Goal: Task Accomplishment & Management: Manage account settings

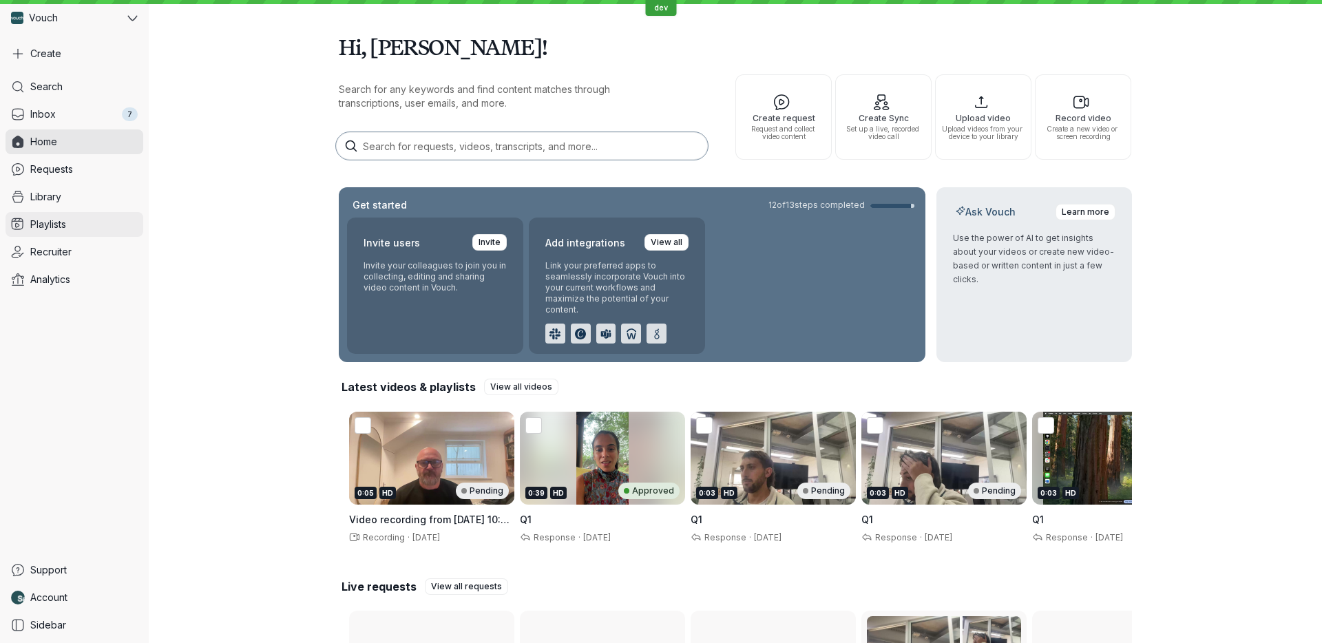
click at [61, 215] on link "Playlists" at bounding box center [75, 224] width 138 height 25
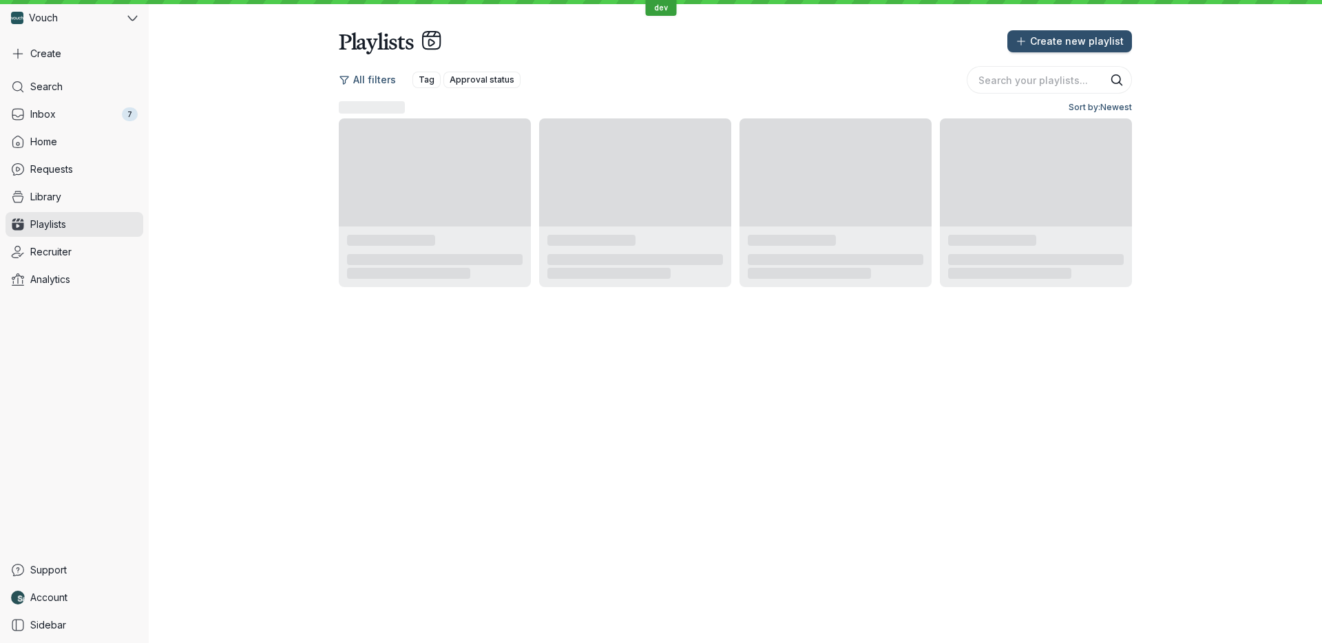
click at [66, 206] on link "Library" at bounding box center [75, 196] width 138 height 25
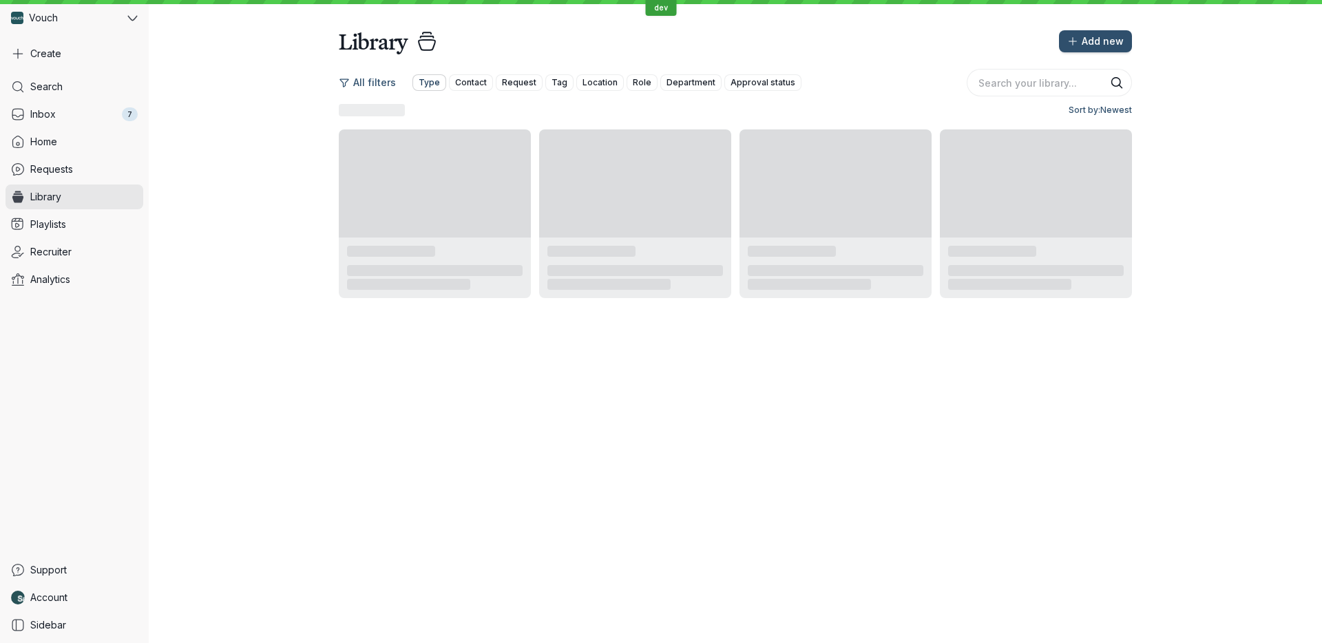
click at [428, 85] on span "Type" at bounding box center [428, 83] width 21 height 14
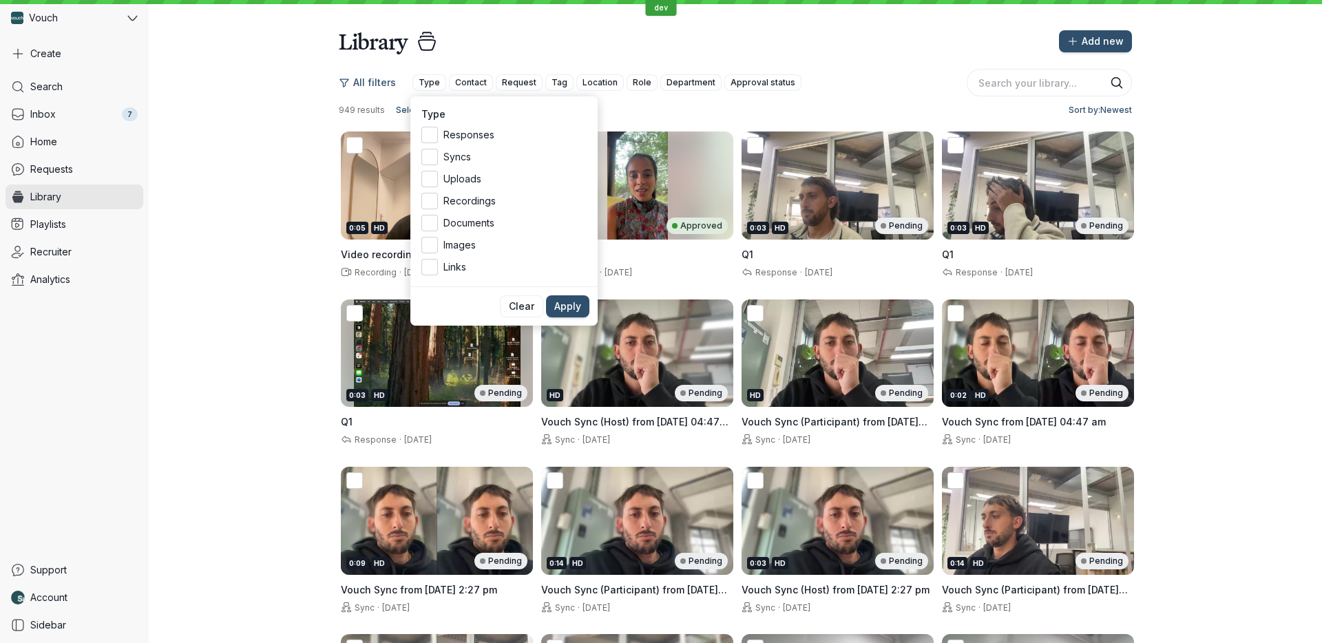
click at [433, 255] on div "Responses Syncs Uploads Recordings Documents Images Links" at bounding box center [503, 201] width 165 height 149
click at [433, 246] on icon at bounding box center [430, 245] width 14 height 14
click at [0, 0] on input "Images" at bounding box center [0, 0] width 0 height 0
click at [558, 302] on span "Apply" at bounding box center [567, 306] width 27 height 14
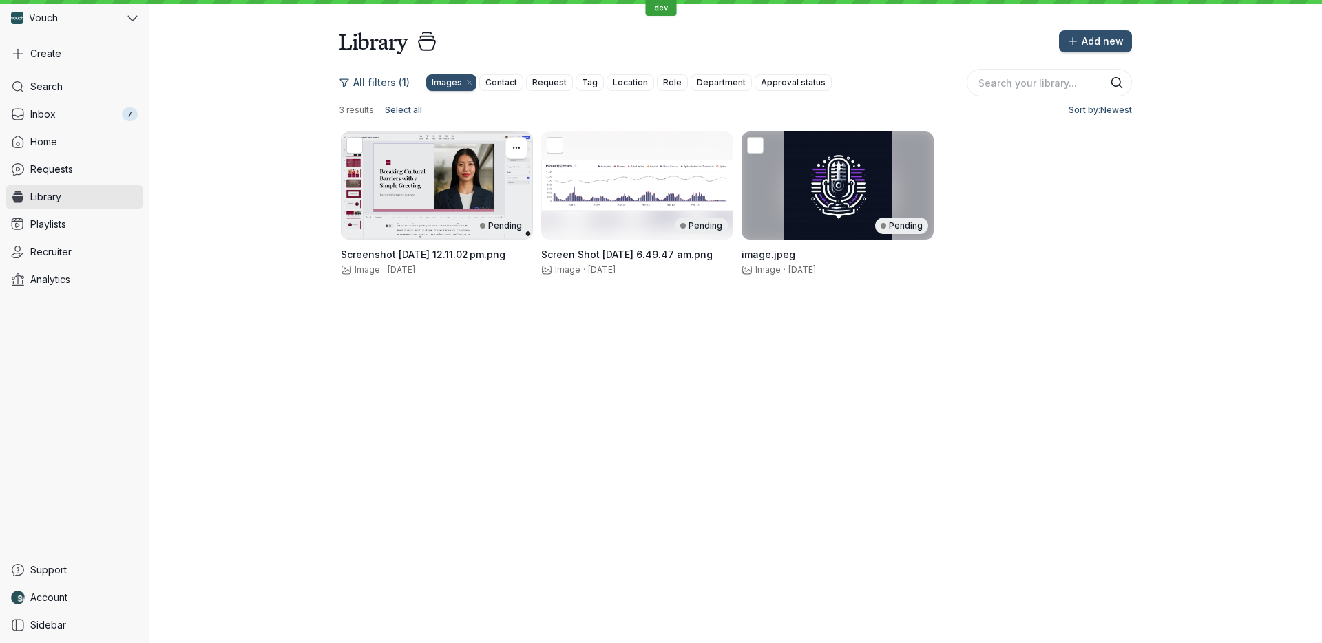
click at [456, 191] on div "Pending" at bounding box center [437, 185] width 192 height 108
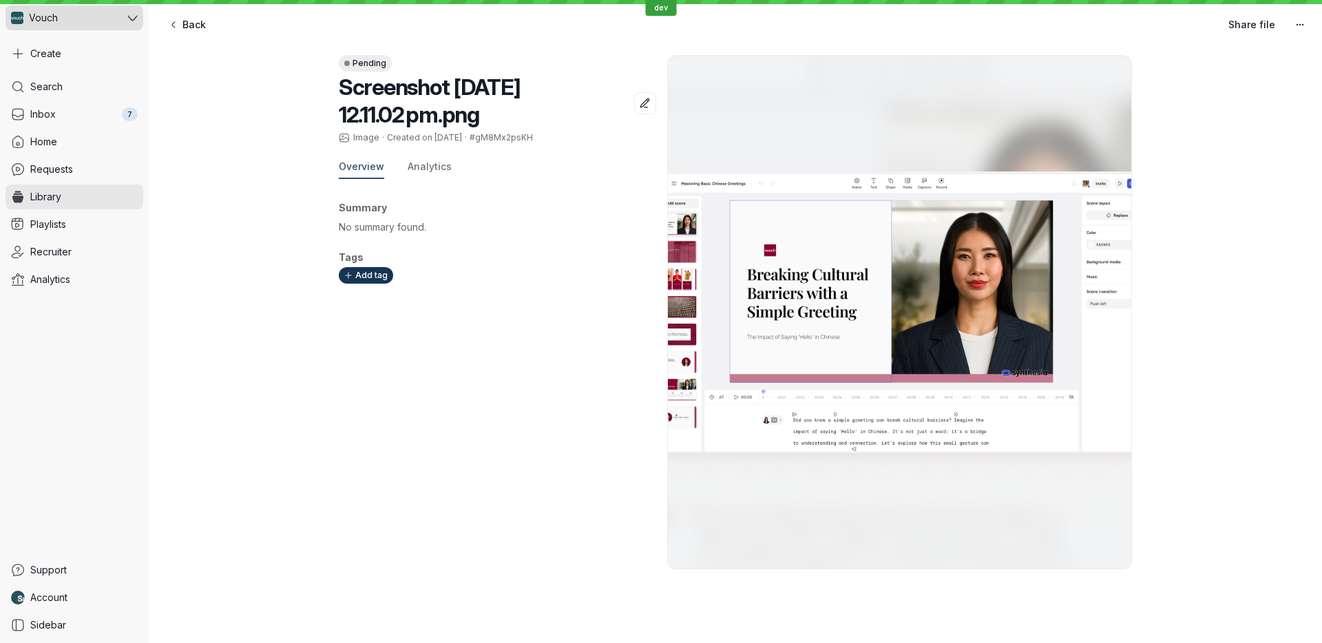
click at [37, 28] on div "Vouch" at bounding box center [65, 18] width 119 height 25
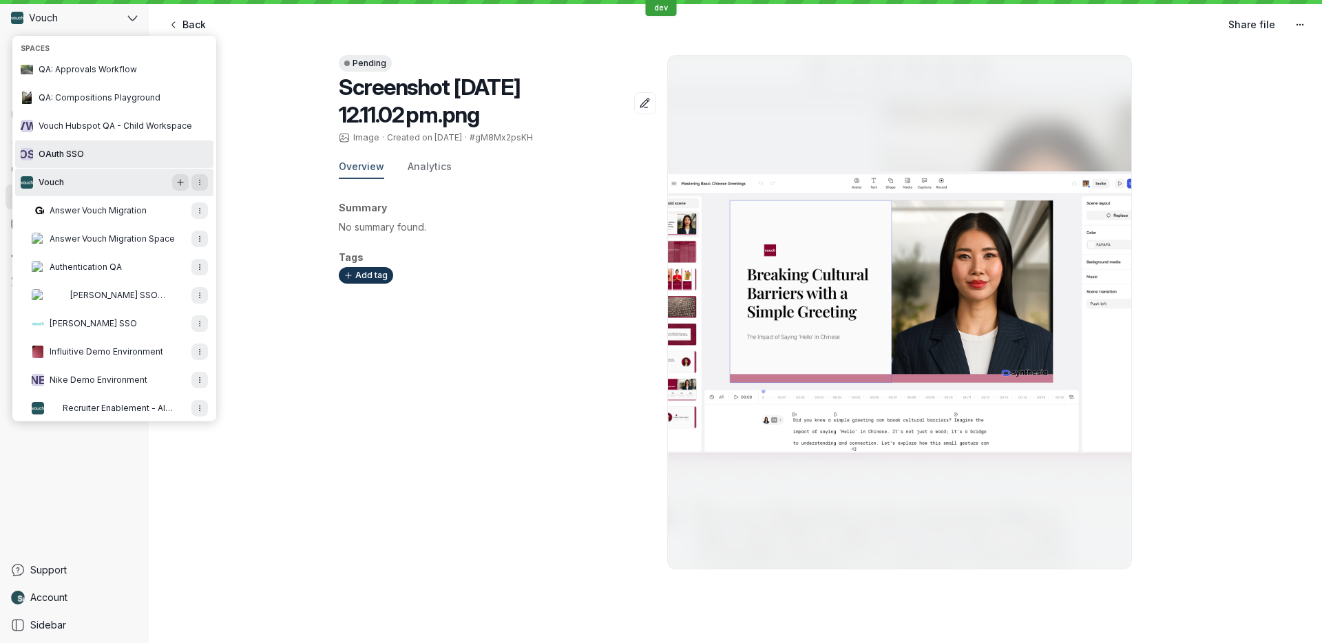
click at [105, 147] on button "O S OAuth SSO" at bounding box center [114, 154] width 198 height 28
